Goal: Task Accomplishment & Management: Use online tool/utility

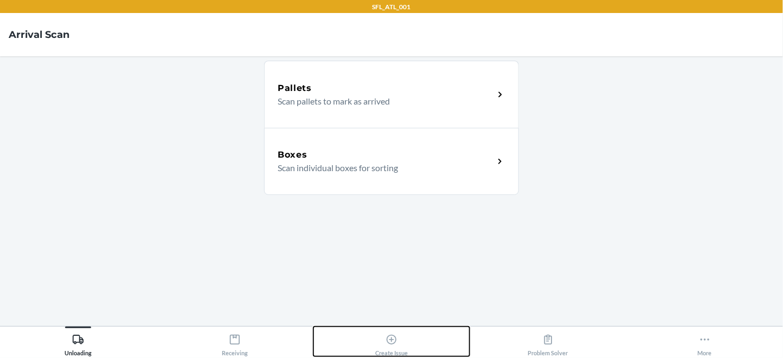
click at [397, 341] on icon at bounding box center [391, 340] width 12 height 12
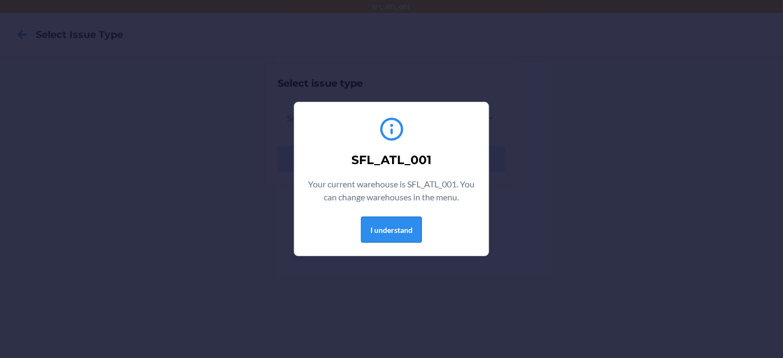
click at [390, 235] on button "I understand" at bounding box center [391, 230] width 61 height 26
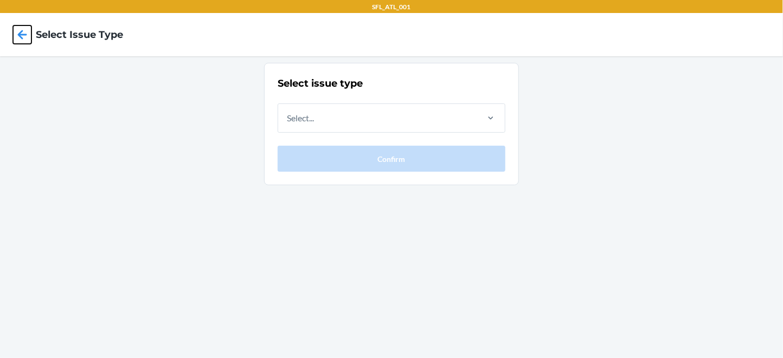
click at [25, 39] on icon at bounding box center [22, 34] width 18 height 18
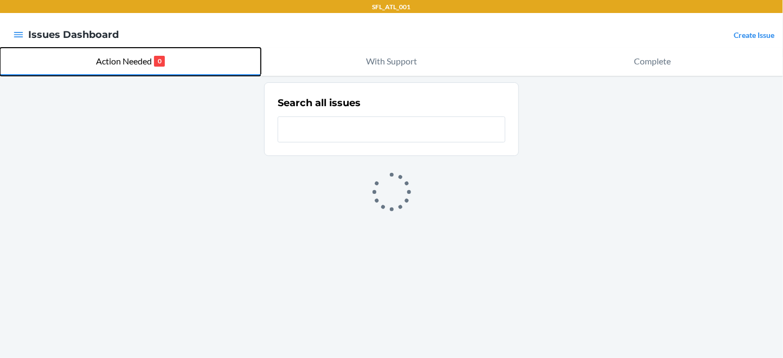
click at [117, 59] on p "Action Needed" at bounding box center [124, 61] width 56 height 13
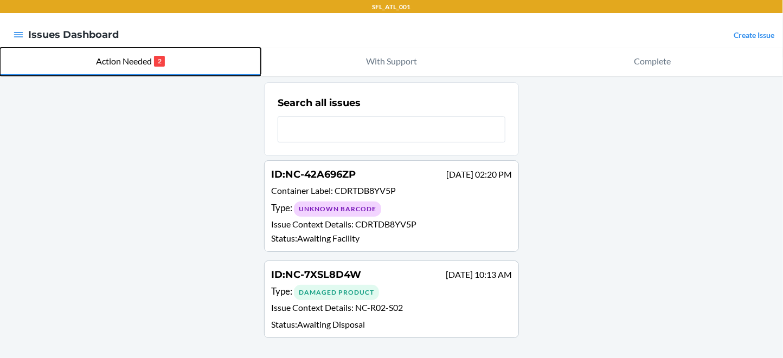
scroll to position [57, 0]
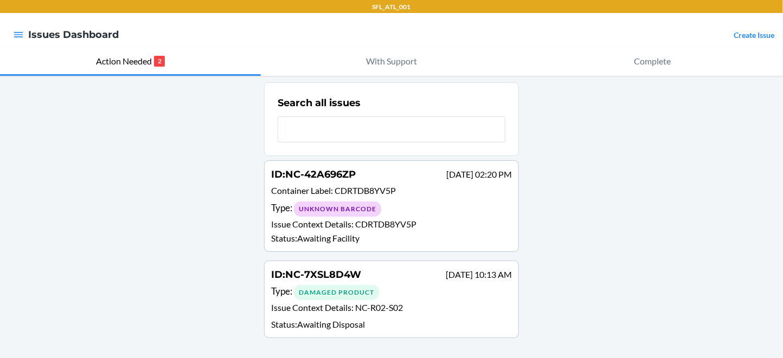
click at [327, 202] on div "Unknown Barcode" at bounding box center [337, 209] width 87 height 15
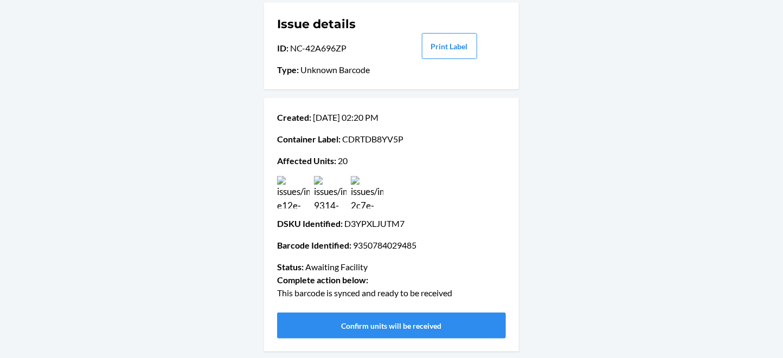
scroll to position [177, 0]
click at [331, 176] on img at bounding box center [330, 192] width 33 height 33
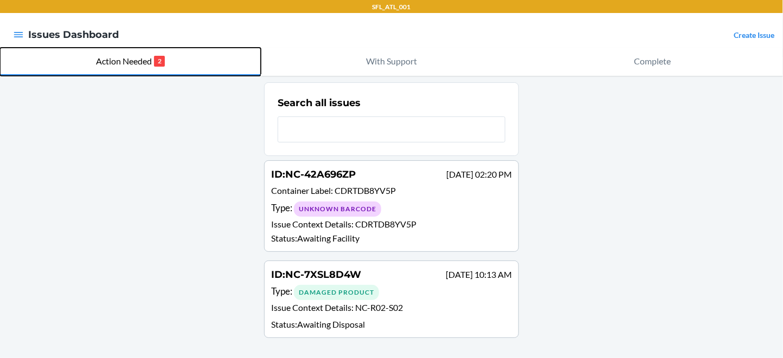
click at [146, 73] on button "Action Needed 2" at bounding box center [130, 62] width 261 height 28
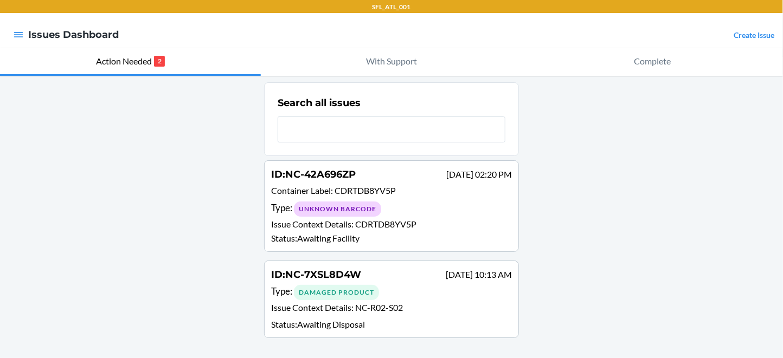
click at [350, 269] on span "NC-7XSL8D4W" at bounding box center [323, 275] width 76 height 12
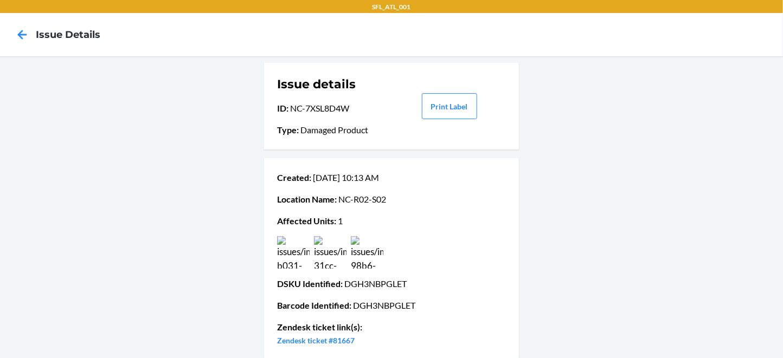
scroll to position [236, 0]
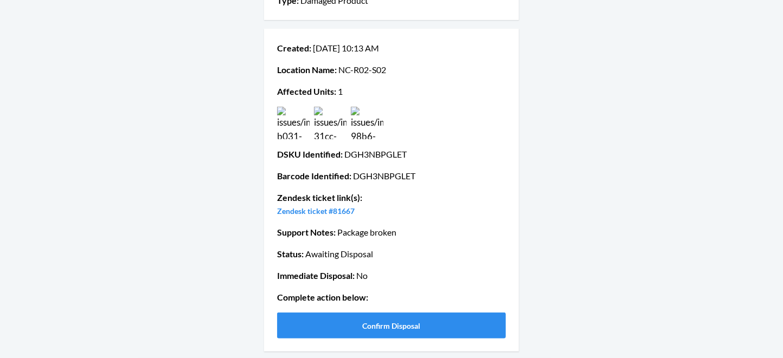
click at [366, 107] on img at bounding box center [367, 123] width 33 height 33
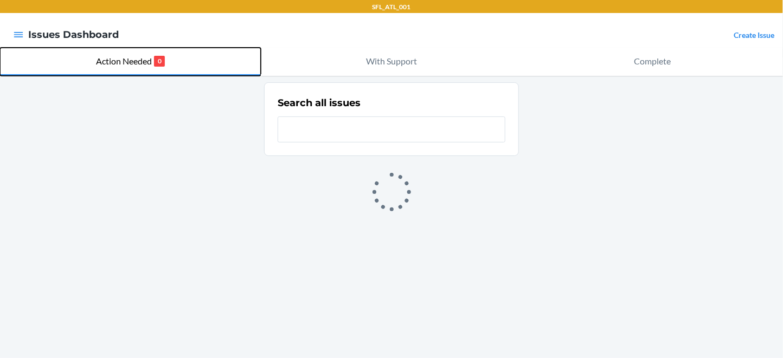
click at [132, 67] on p "Action Needed" at bounding box center [124, 61] width 56 height 13
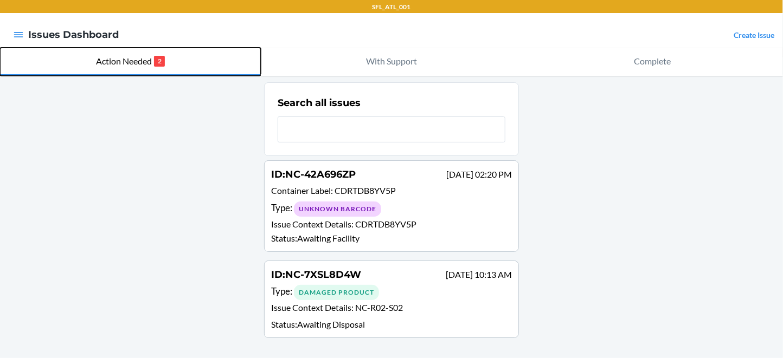
scroll to position [57, 0]
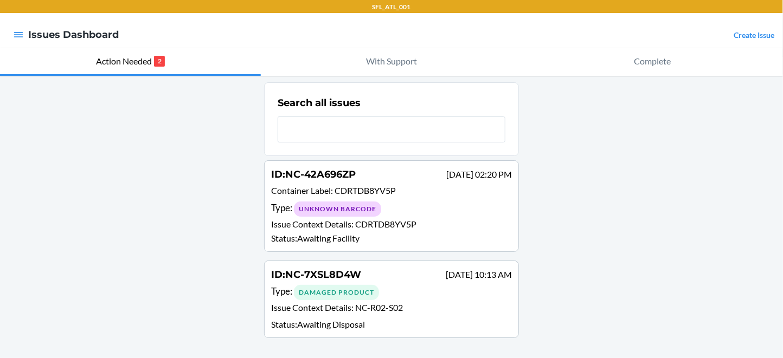
click at [343, 285] on div "Damaged Product" at bounding box center [336, 292] width 85 height 15
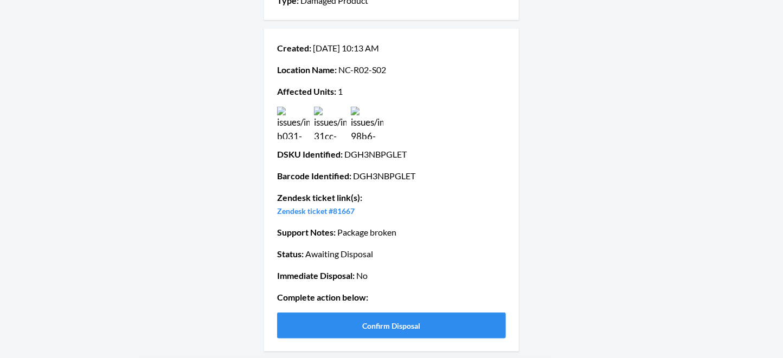
scroll to position [248, 0]
click at [338, 107] on img at bounding box center [330, 123] width 33 height 33
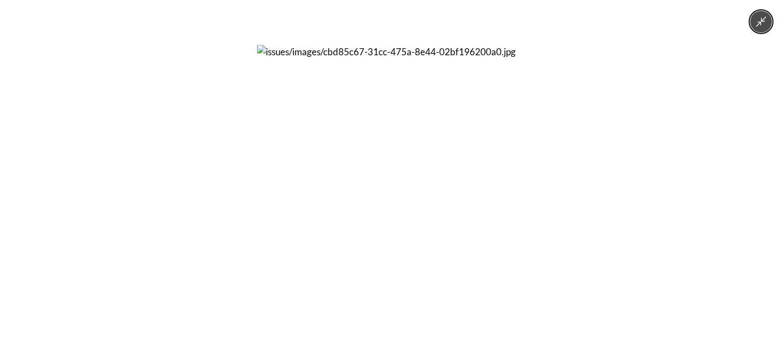
click at [338, 64] on img at bounding box center [391, 179] width 269 height 269
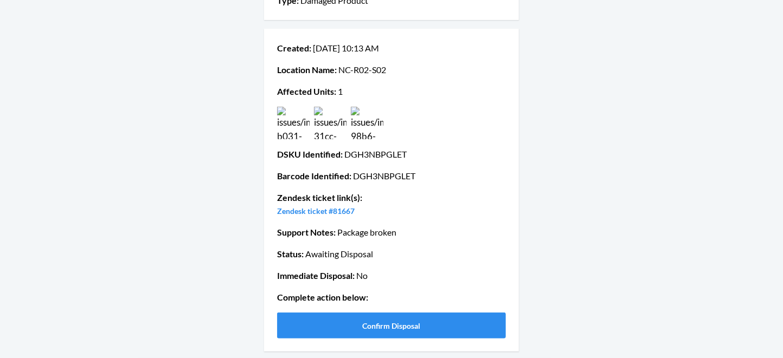
click at [338, 107] on img at bounding box center [330, 123] width 33 height 33
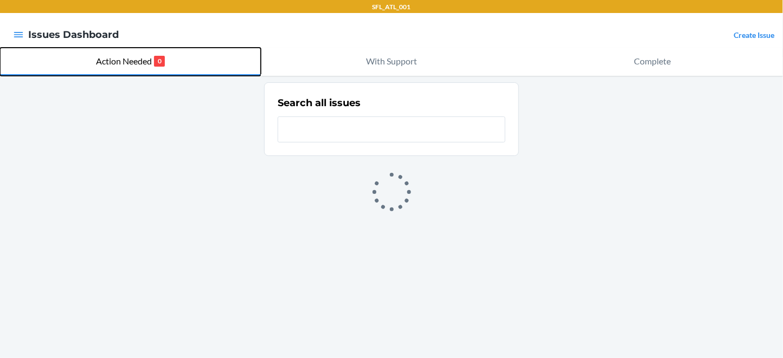
click at [152, 60] on p "Action Needed" at bounding box center [124, 61] width 56 height 13
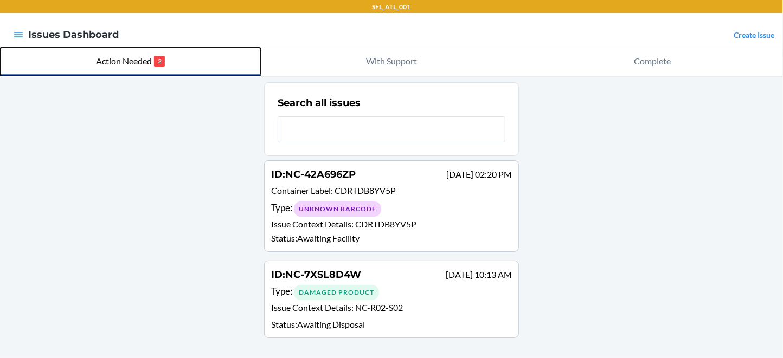
scroll to position [57, 0]
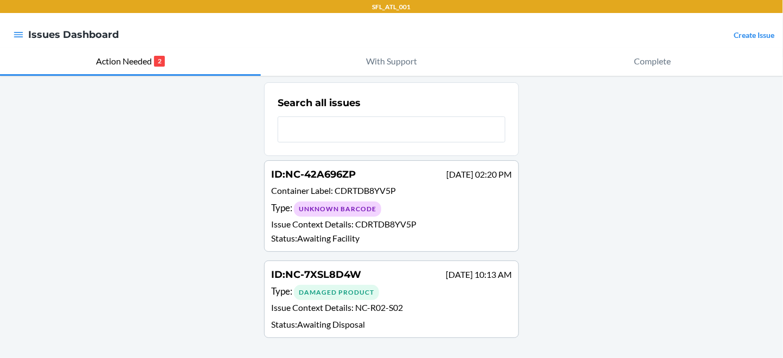
click at [357, 274] on div "ID : NC-7XSL8D4W Sep 13 10:13 AM Type : Damaged Product Issue Context Details :…" at bounding box center [391, 299] width 241 height 63
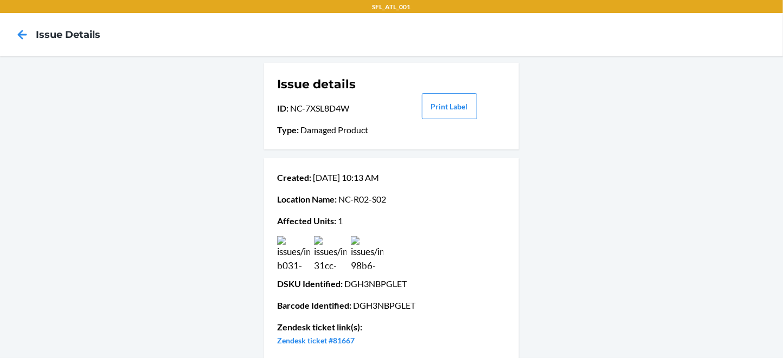
scroll to position [248, 0]
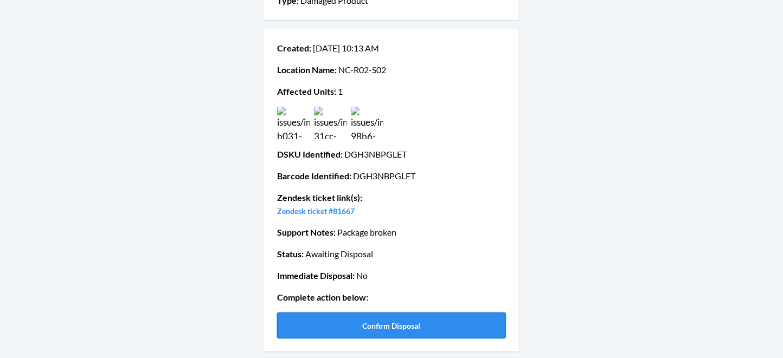
click at [379, 324] on button "Confirm Disposal" at bounding box center [391, 326] width 229 height 26
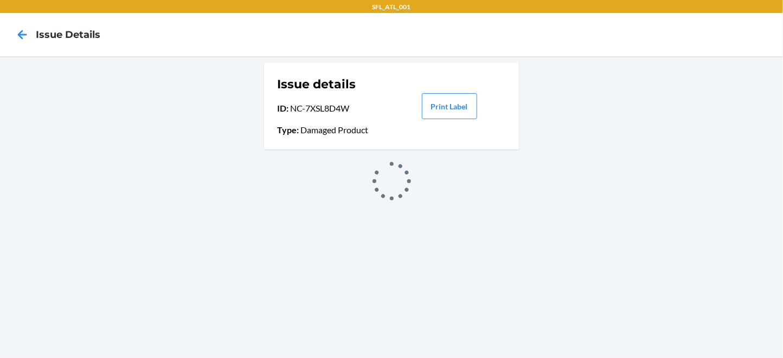
scroll to position [0, 0]
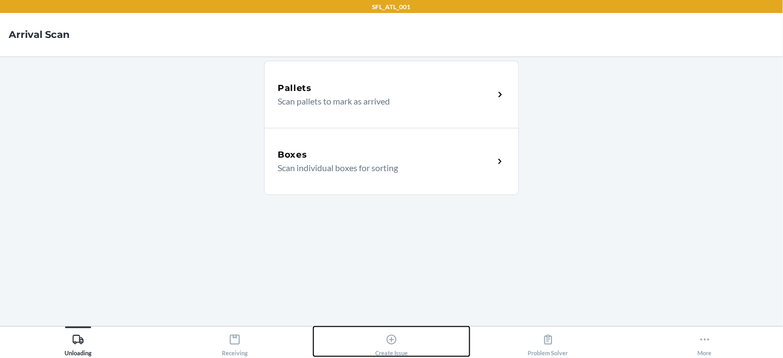
click at [406, 337] on div "Create Issue" at bounding box center [391, 343] width 33 height 27
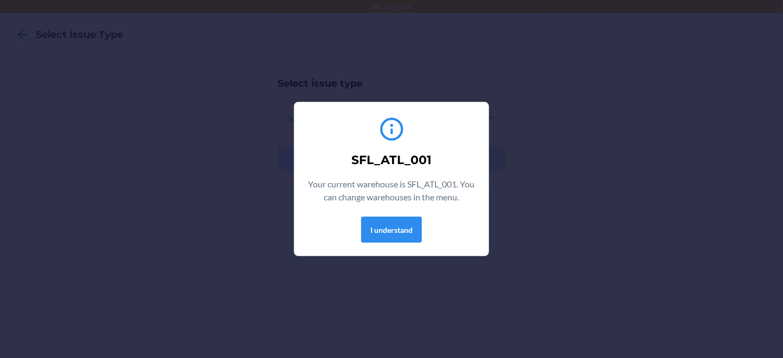
click at [402, 247] on div "SFL_ATL_001 Your current warehouse is SFL_ATL_001. You can change warehouses in…" at bounding box center [391, 179] width 168 height 136
click at [405, 234] on button "I understand" at bounding box center [391, 230] width 61 height 26
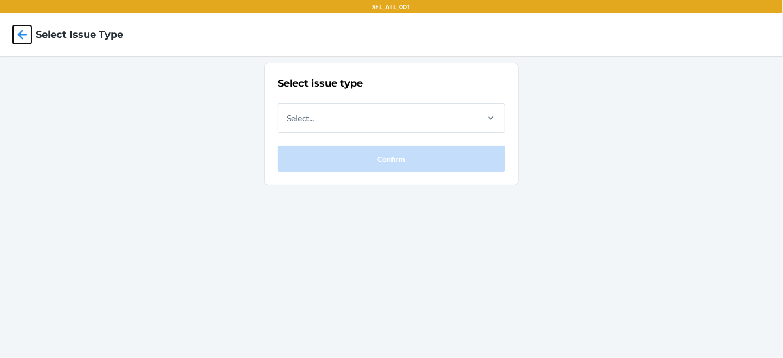
click at [20, 29] on icon at bounding box center [22, 34] width 18 height 18
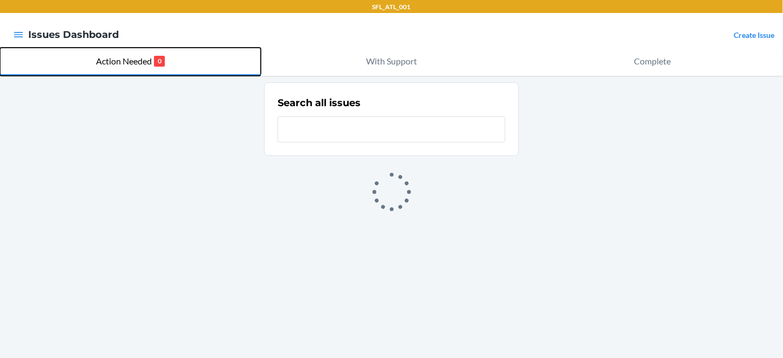
click at [122, 64] on p "Action Needed" at bounding box center [124, 61] width 56 height 13
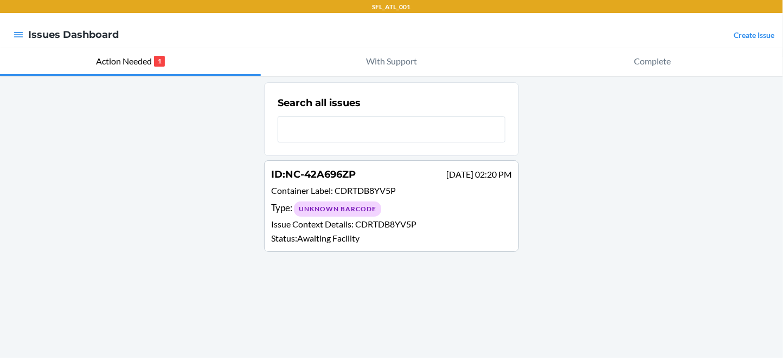
click at [338, 217] on div "Unknown Barcode" at bounding box center [337, 209] width 87 height 15
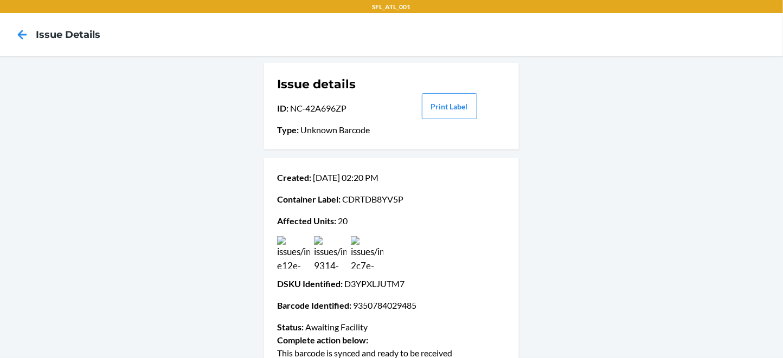
scroll to position [177, 0]
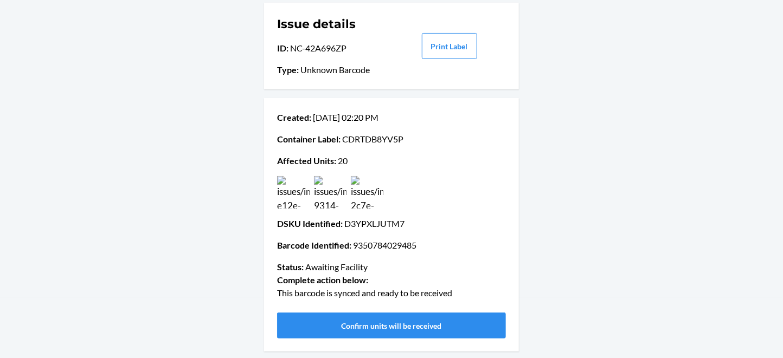
click at [409, 239] on p "Barcode Identified : 9350784029485" at bounding box center [391, 245] width 229 height 13
drag, startPoint x: 376, startPoint y: 196, endPoint x: 482, endPoint y: 201, distance: 105.8
click at [482, 239] on p "Barcode Identified : 9350784029485" at bounding box center [391, 245] width 229 height 13
copy p "9350784029485"
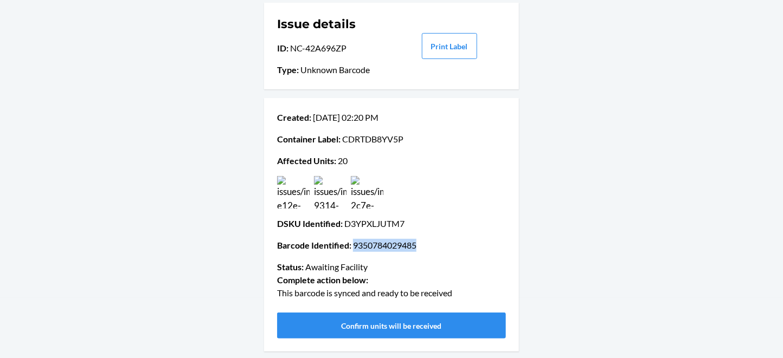
scroll to position [177, 0]
click at [480, 318] on button "Confirm units will be received" at bounding box center [391, 326] width 229 height 26
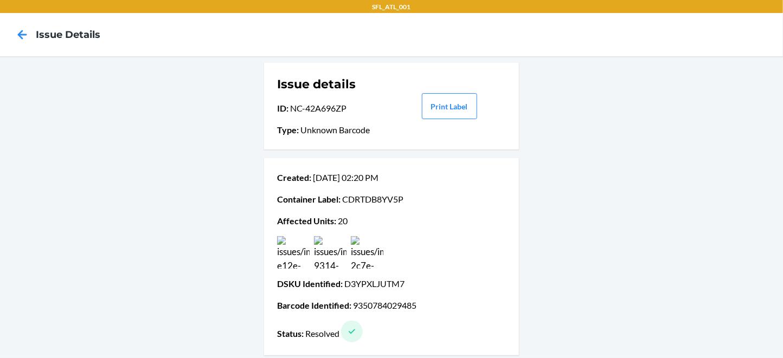
scroll to position [91, 0]
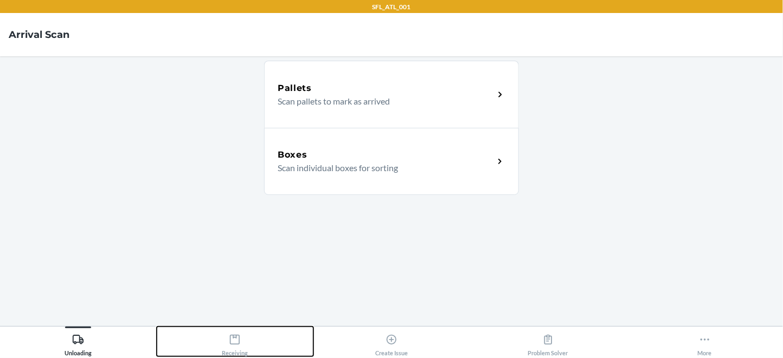
click at [230, 348] on div "Receiving" at bounding box center [235, 343] width 26 height 27
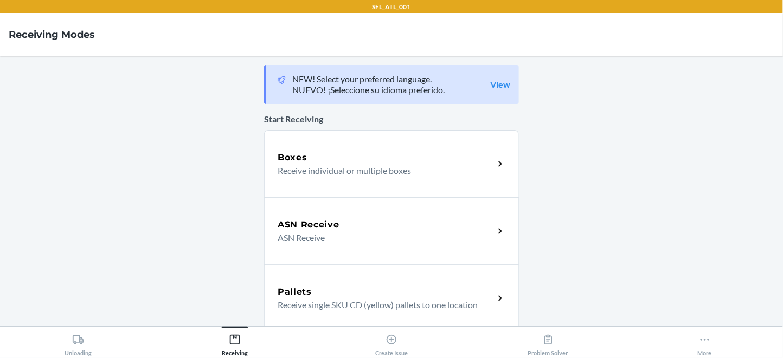
click at [365, 177] on p "Receive individual or multiple boxes" at bounding box center [381, 170] width 208 height 13
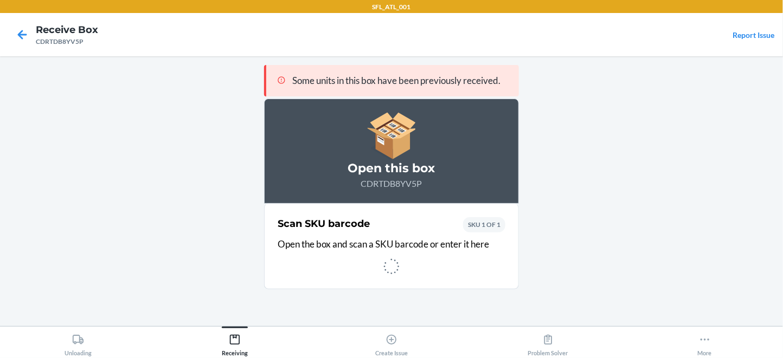
scroll to position [1, 0]
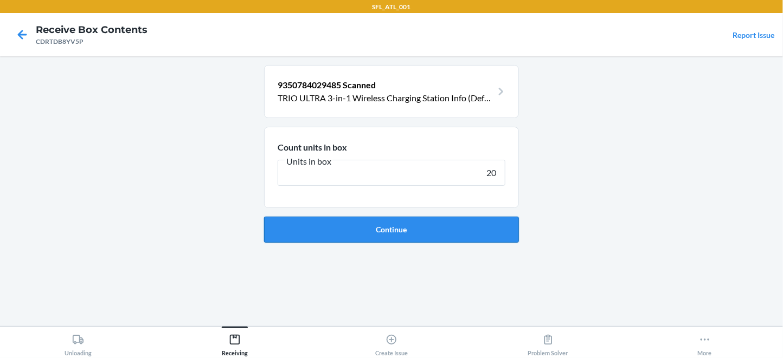
type input "20"
click at [330, 243] on button "Continue" at bounding box center [391, 230] width 255 height 26
